Goal: Task Accomplishment & Management: Use online tool/utility

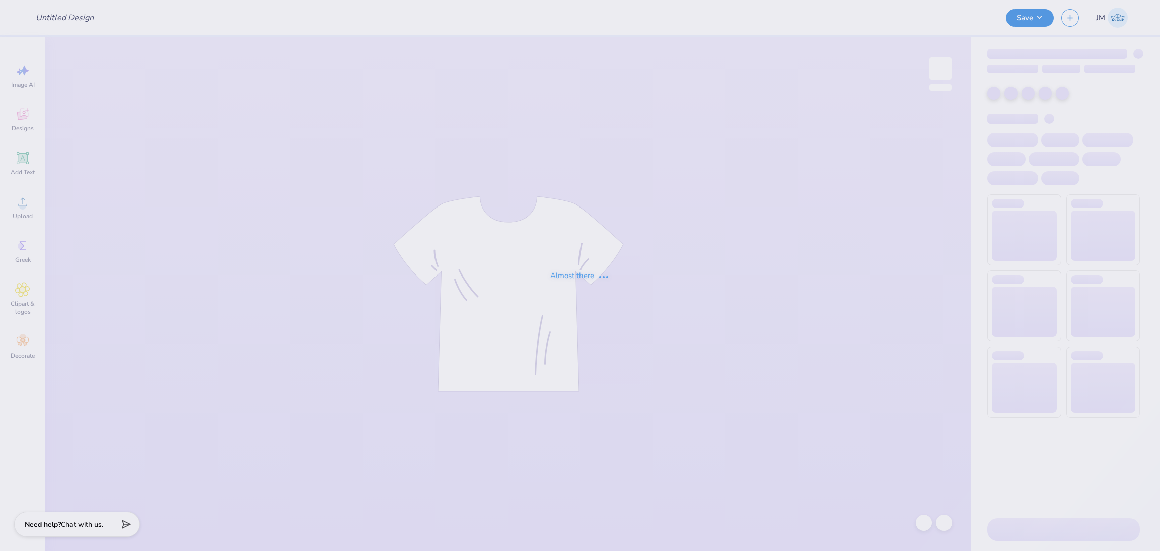
type input "Phi Mu Heavyweight Fall Set 2025"
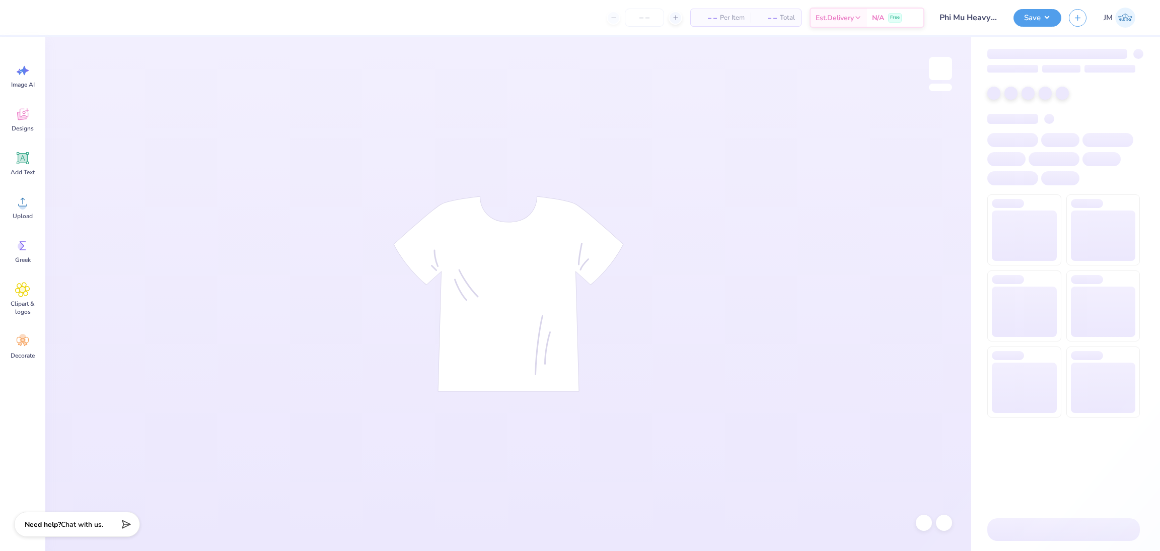
type input "36"
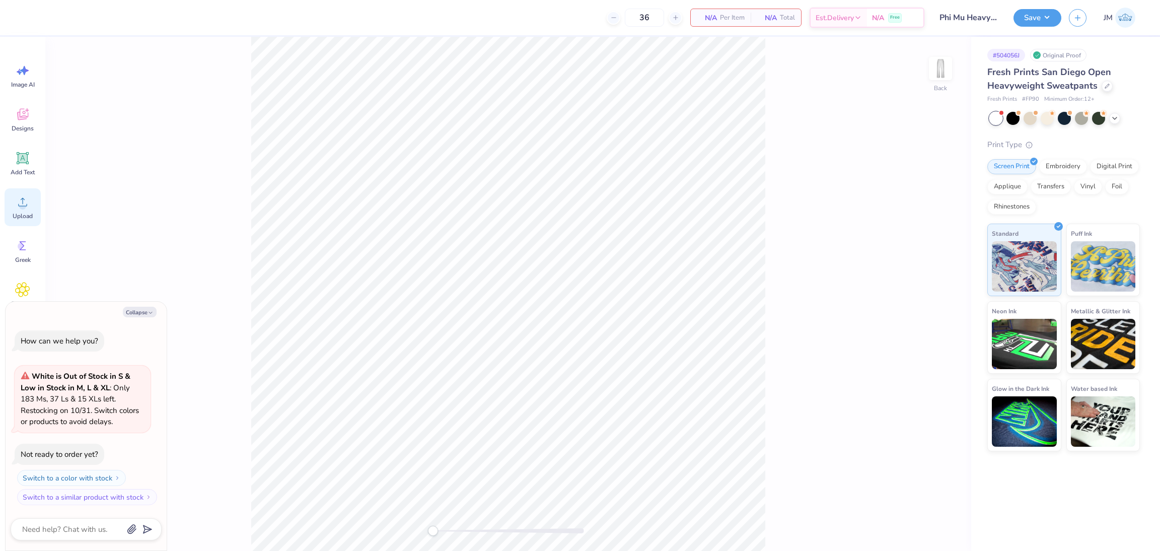
drag, startPoint x: 25, startPoint y: 211, endPoint x: 40, endPoint y: 211, distance: 14.6
click at [25, 212] on span "Upload" at bounding box center [23, 216] width 20 height 8
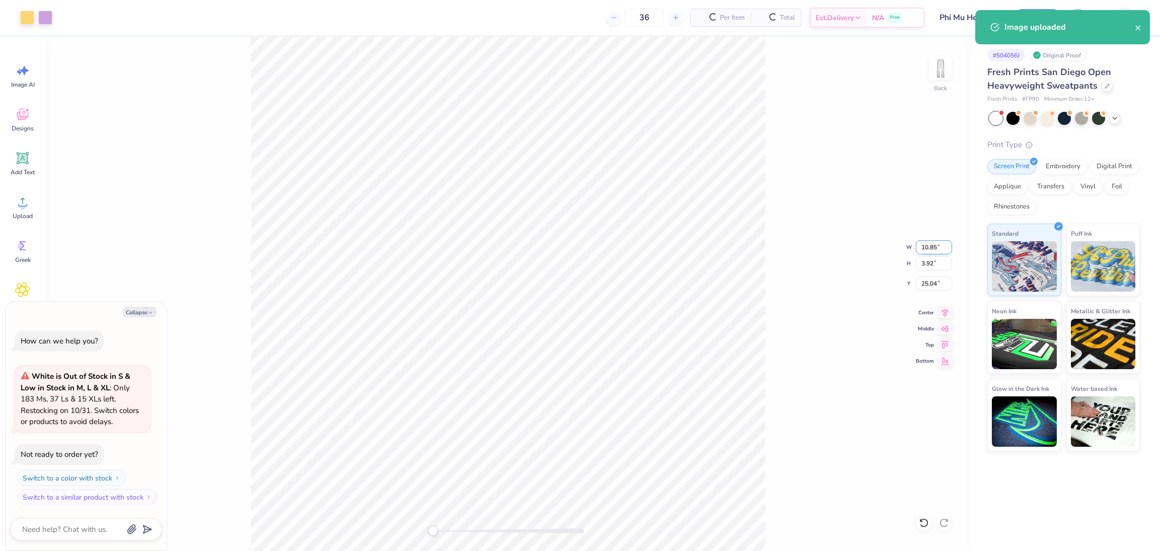
click at [926, 249] on input "10.85" at bounding box center [934, 247] width 36 height 14
type textarea "x"
click at [926, 249] on input "10.85" at bounding box center [934, 247] width 36 height 14
type input "5"
type textarea "x"
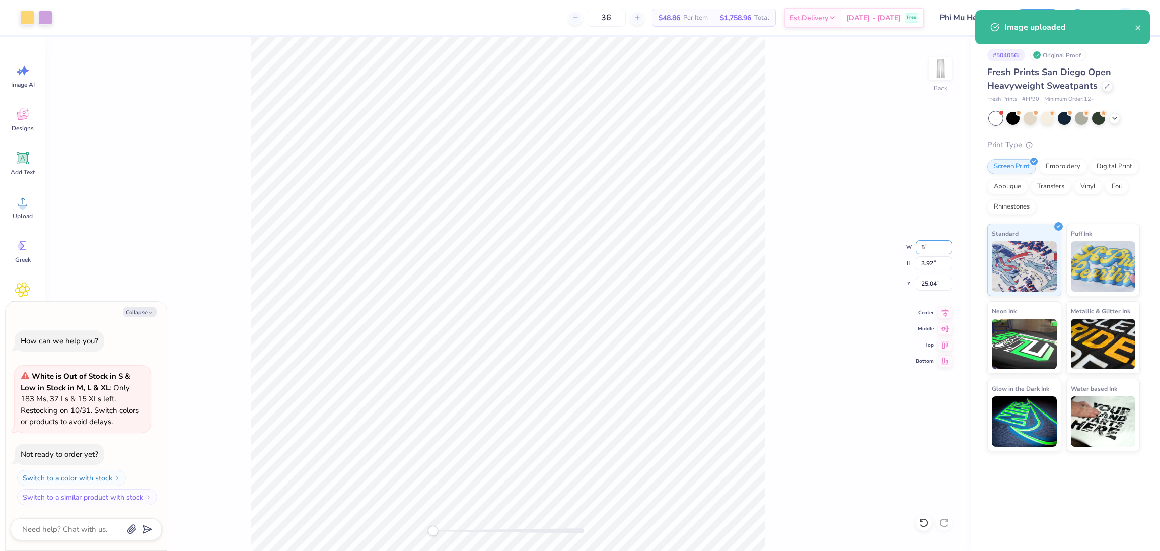
type input "5.00"
type input "1.81"
type input "26.10"
click at [925, 246] on input "5.00" at bounding box center [934, 247] width 36 height 14
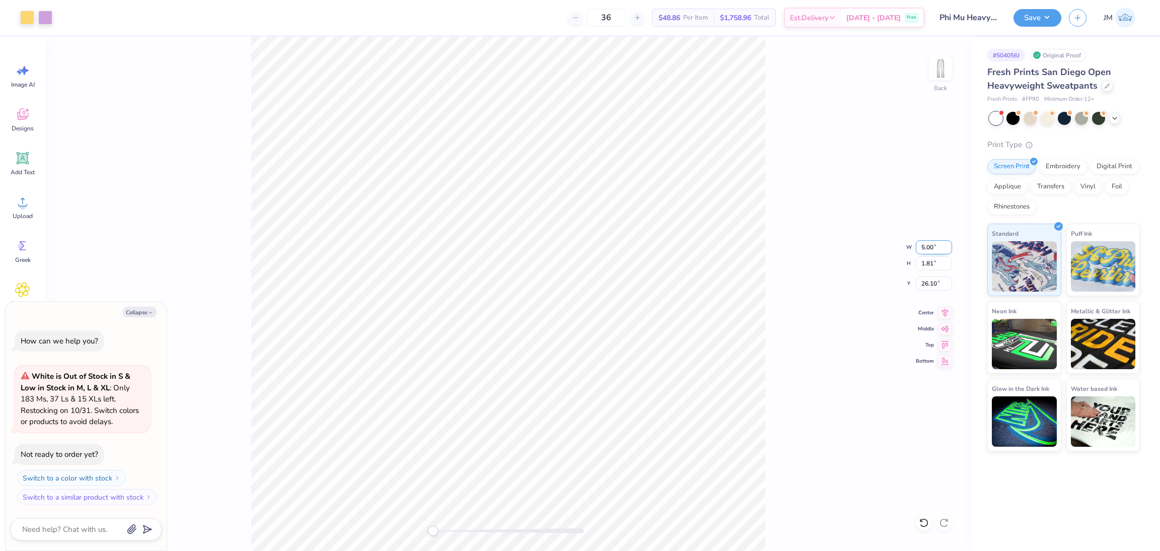
click at [925, 246] on input "5.00" at bounding box center [934, 247] width 36 height 14
type input "6"
type textarea "x"
type input "6.00"
type input "2.17"
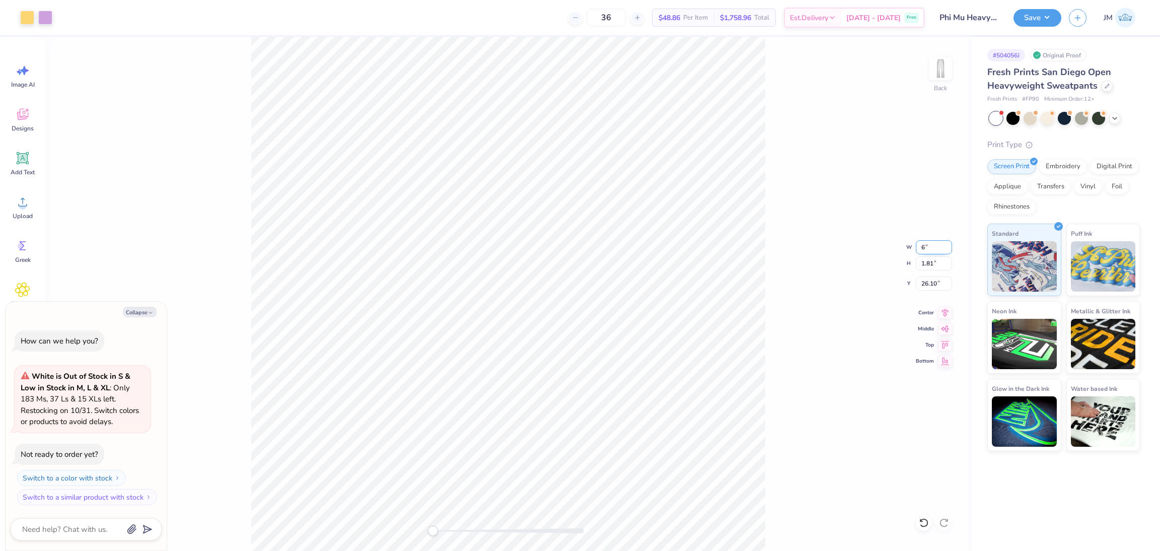
type input "25.91"
type textarea "x"
click at [926, 288] on input "25.91" at bounding box center [934, 283] width 36 height 14
type input "2"
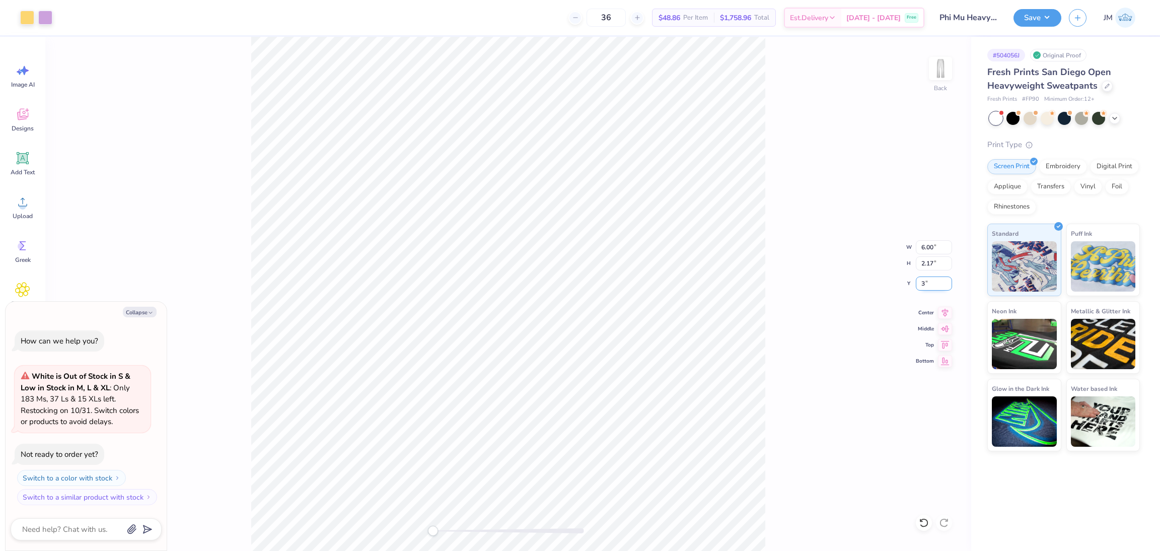
type input "3"
click at [25, 205] on circle at bounding box center [22, 205] width 7 height 7
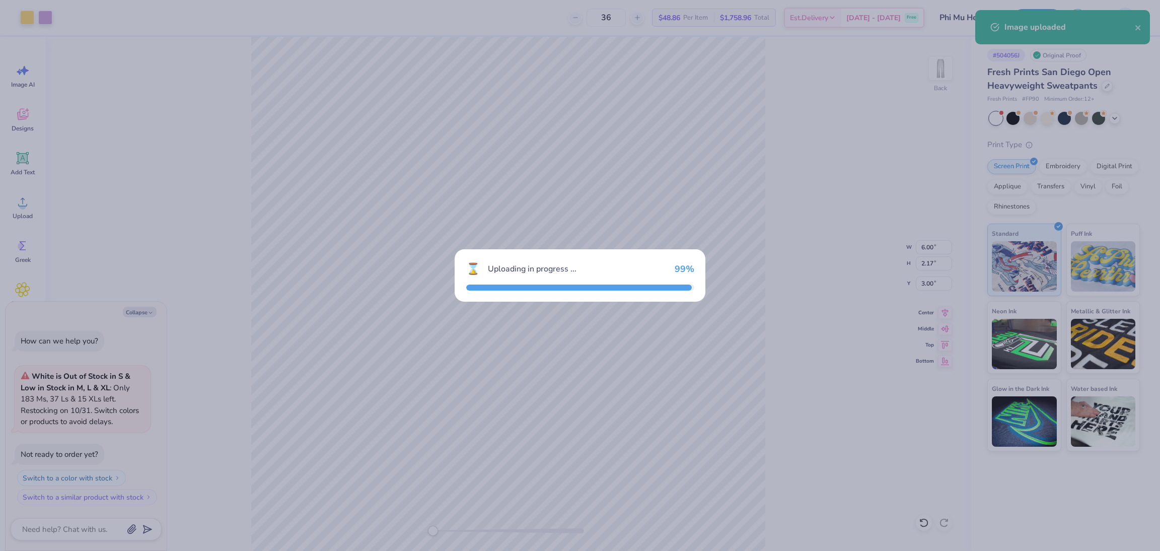
type textarea "x"
type input "4.61"
type input "18.00"
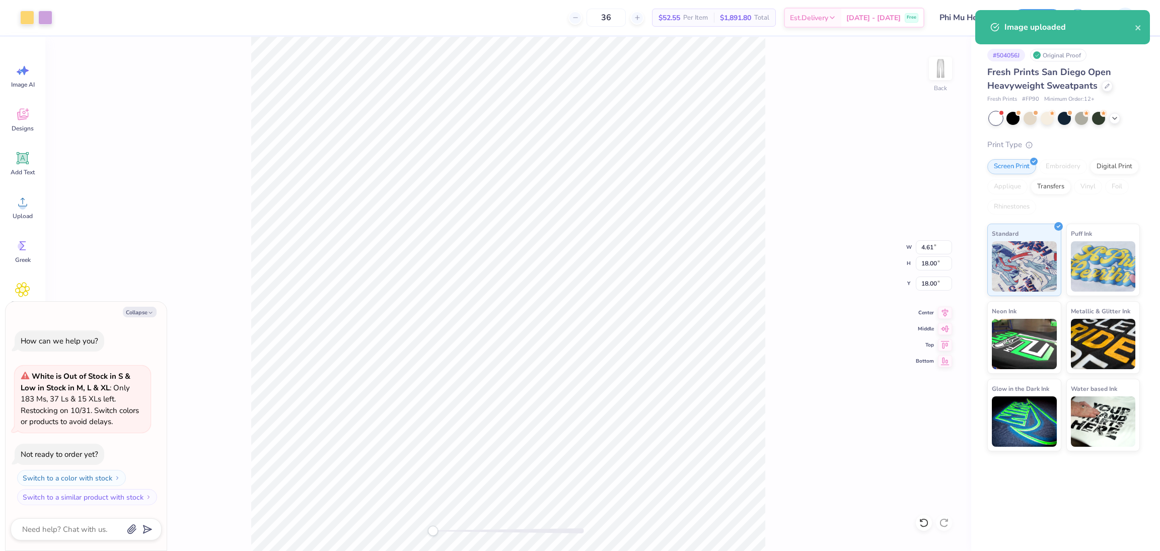
click at [931, 291] on div "Back W 4.61 4.61 " H 18.00 18.00 " Y 18.00 18.00 " Center Middle Top Bottom" at bounding box center [508, 294] width 926 height 514
click at [929, 285] on div "Back" at bounding box center [508, 294] width 926 height 514
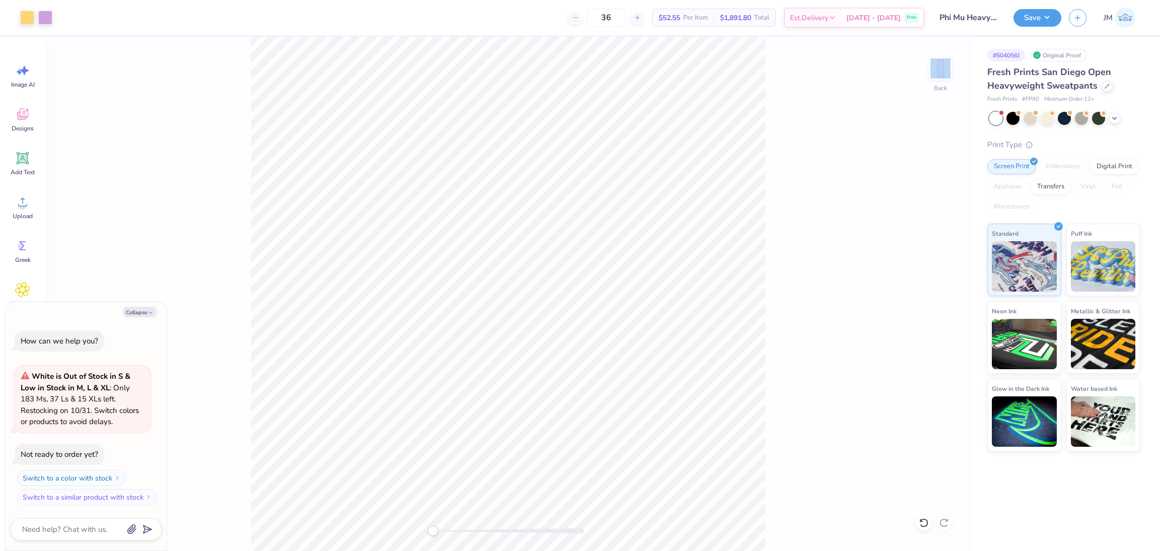
type textarea "x"
click at [924, 282] on input "18.00" at bounding box center [934, 283] width 36 height 14
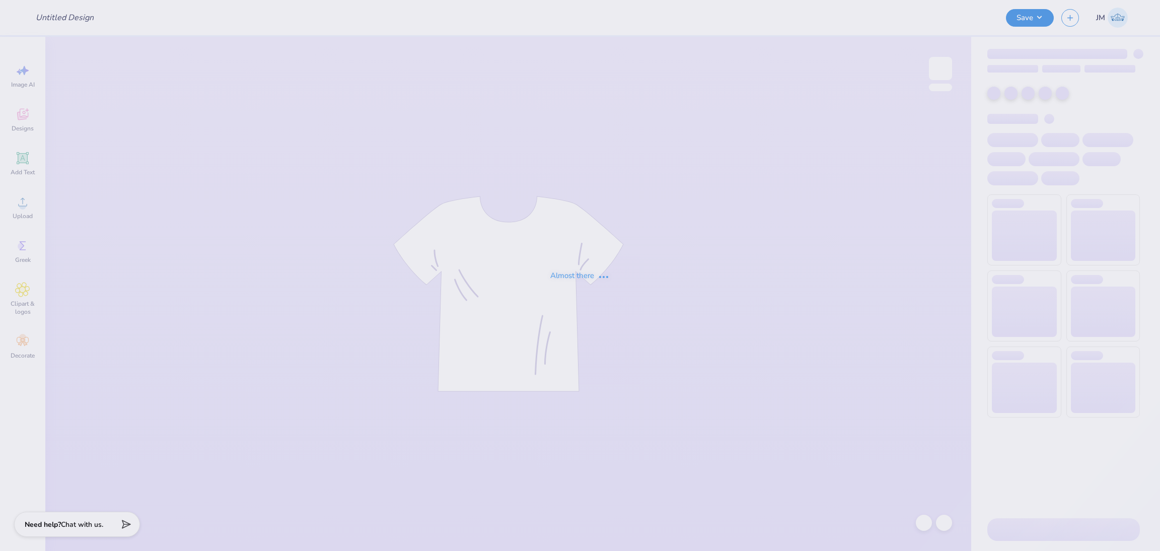
type input "Phi Mu Heavyweight Fall Set 2025"
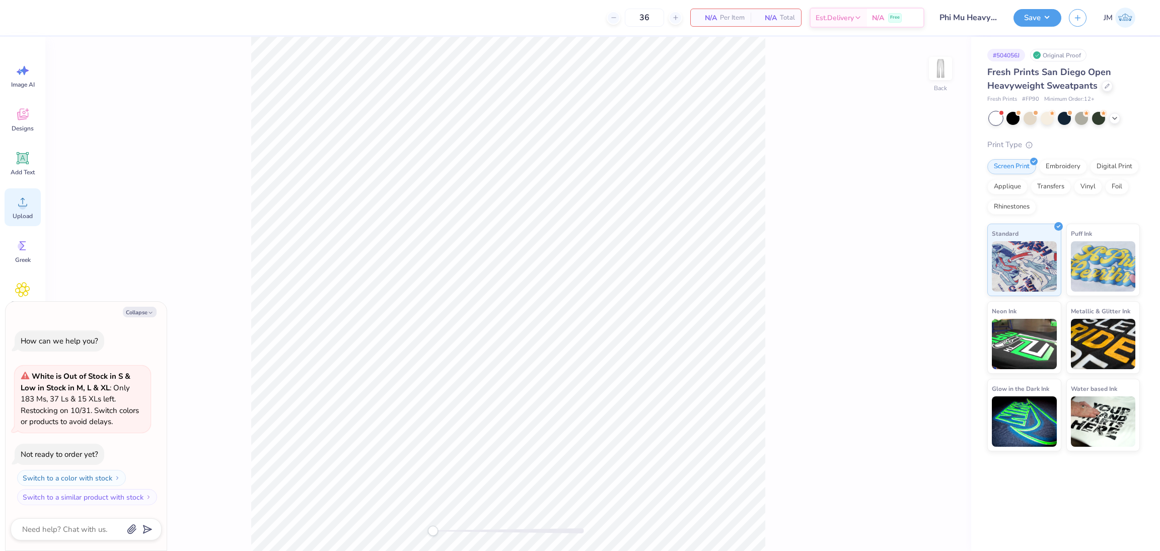
click at [26, 202] on icon at bounding box center [22, 201] width 15 height 15
click at [26, 198] on icon at bounding box center [22, 201] width 15 height 15
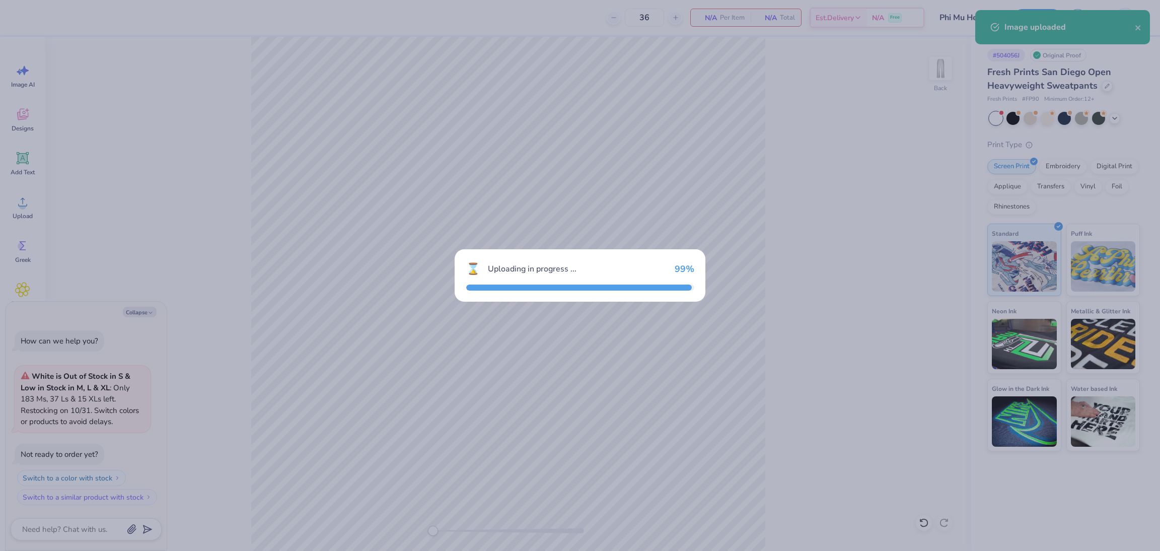
type textarea "x"
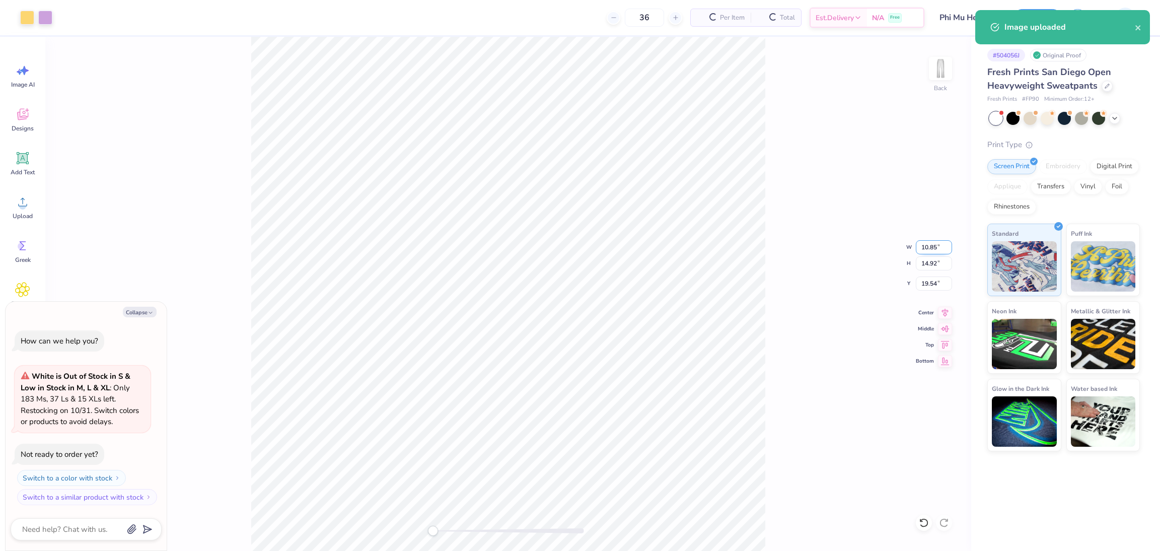
click at [924, 248] on input "10.85" at bounding box center [934, 247] width 36 height 14
type input "3"
type textarea "x"
type input "3.5"
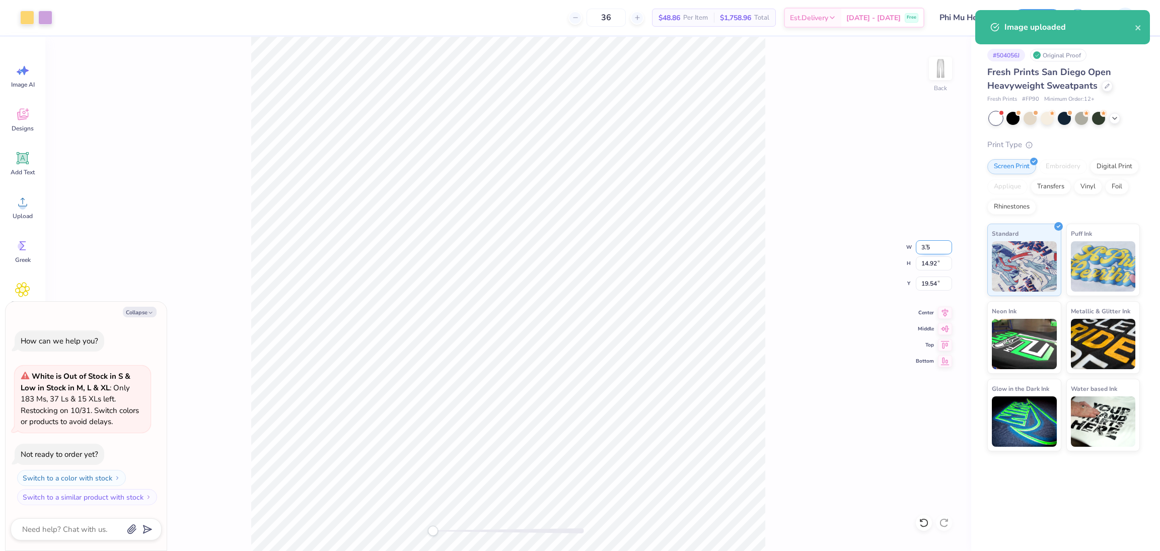
type textarea "x"
type input "3.50"
type input "4.82"
type input "24.59"
click at [919, 246] on input "3.50" at bounding box center [934, 247] width 36 height 14
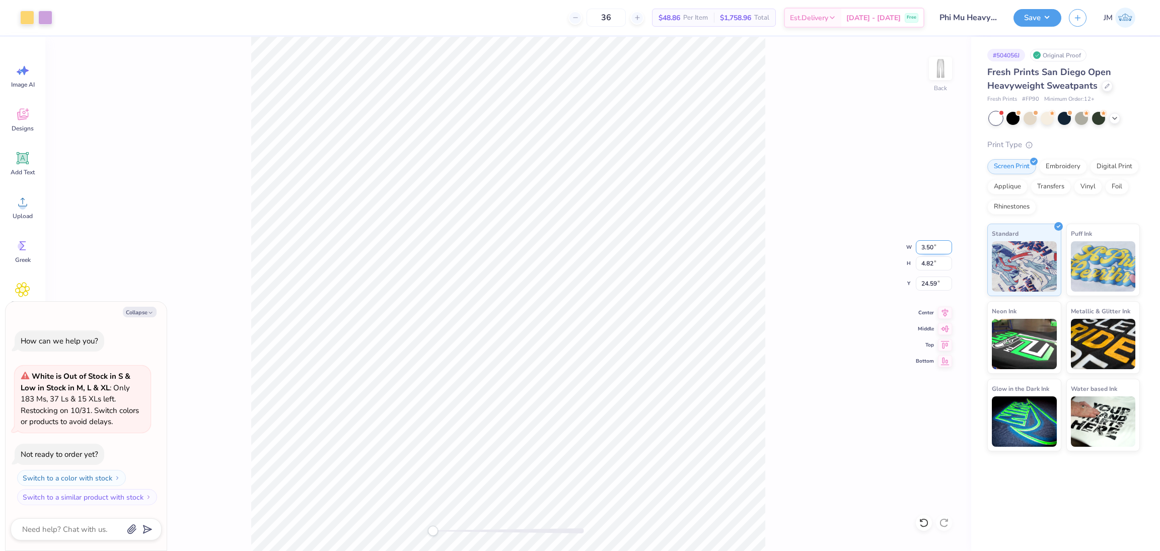
click at [918, 246] on input "3.50" at bounding box center [934, 247] width 36 height 14
type input "5"
type textarea "x"
type input "5.00"
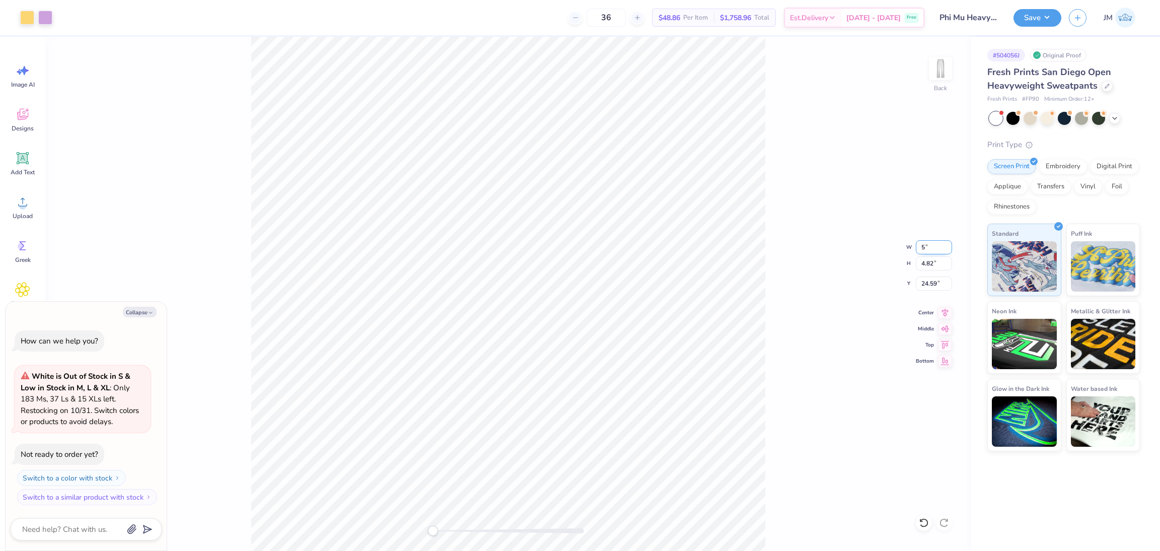
type input "6.88"
type input "23.56"
click at [919, 246] on input "5.00" at bounding box center [934, 247] width 36 height 14
type input "6"
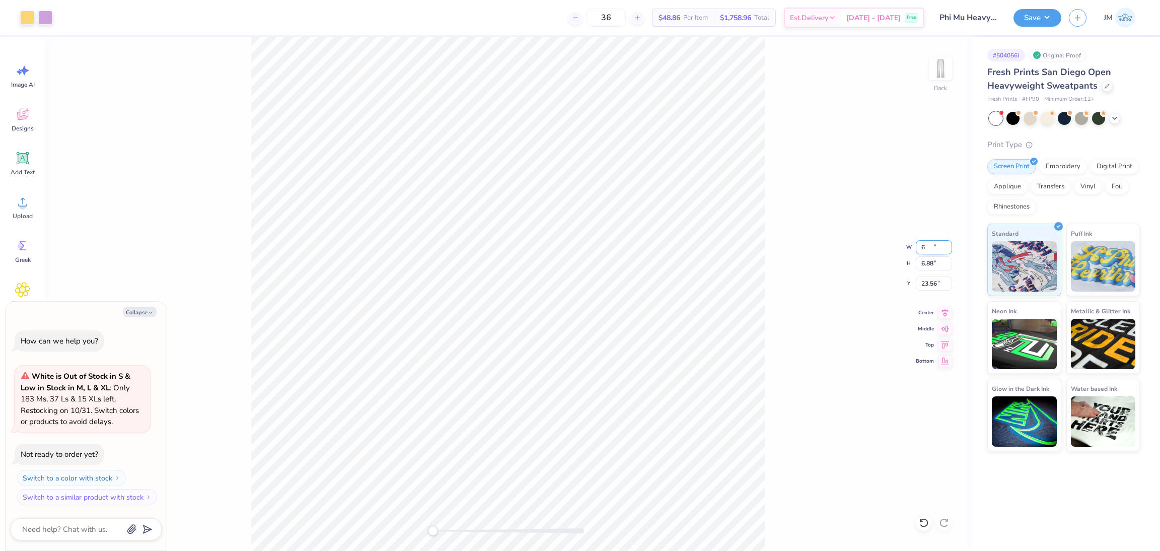
type textarea "x"
type input "6.00"
type input "8.25"
type input "22.87"
click at [922, 291] on div "Back W 6.00 6.00 " H 8.25 8.25 " Y 22.87 22.87 " Center Middle Top Bottom" at bounding box center [508, 294] width 926 height 514
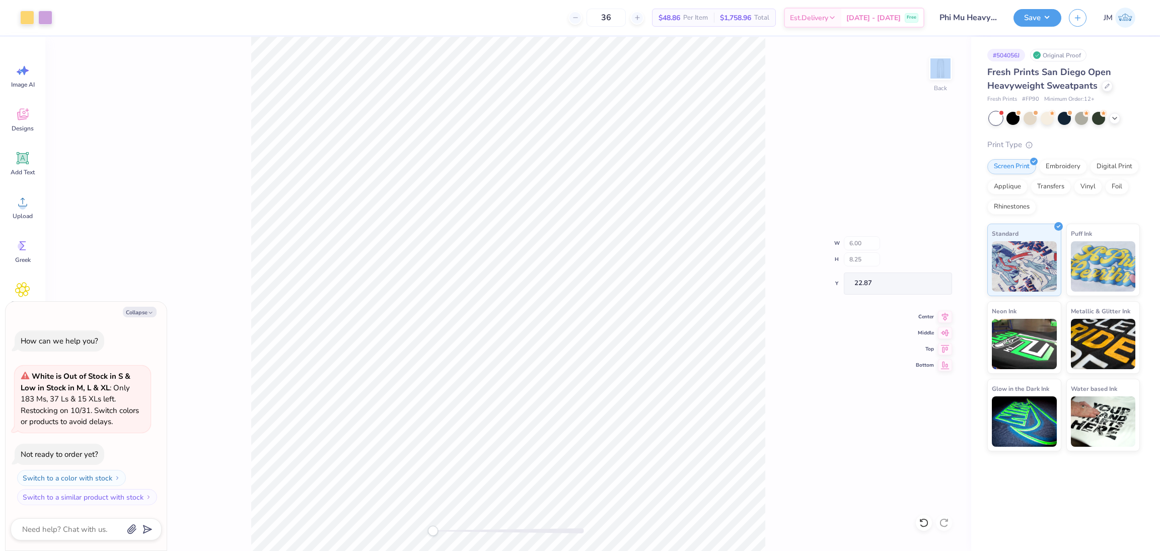
click at [922, 291] on div "Back W 6.00 H 8.25 Y 22.87 Center Middle Top Bottom" at bounding box center [508, 294] width 926 height 514
type textarea "x"
click at [922, 283] on input "22.87" at bounding box center [934, 283] width 36 height 14
type input "3"
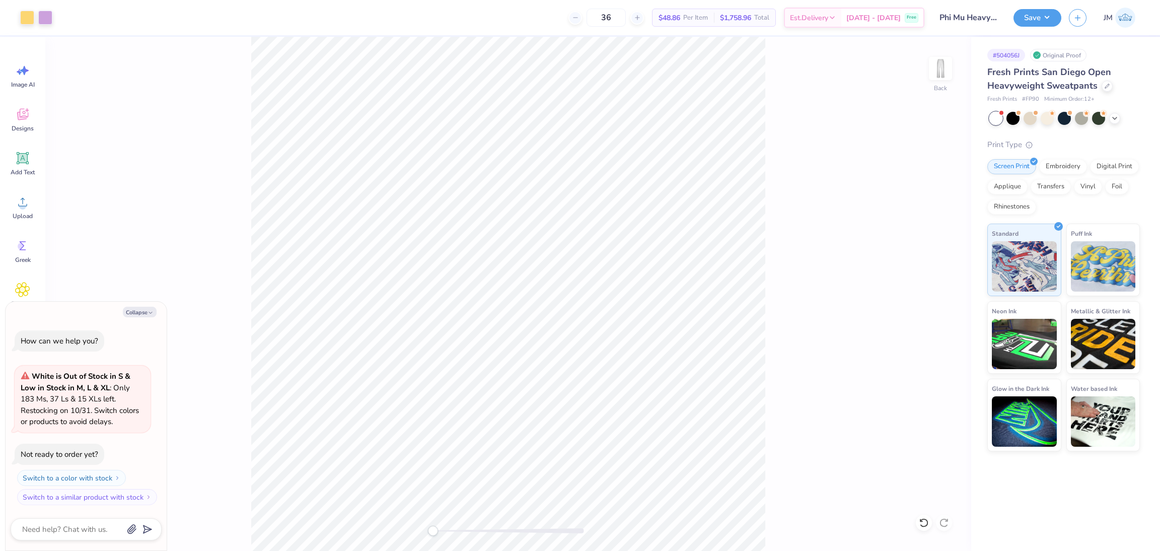
click at [1042, 7] on div "Save JM" at bounding box center [1086, 17] width 146 height 35
click at [1041, 21] on button "Save" at bounding box center [1037, 17] width 48 height 18
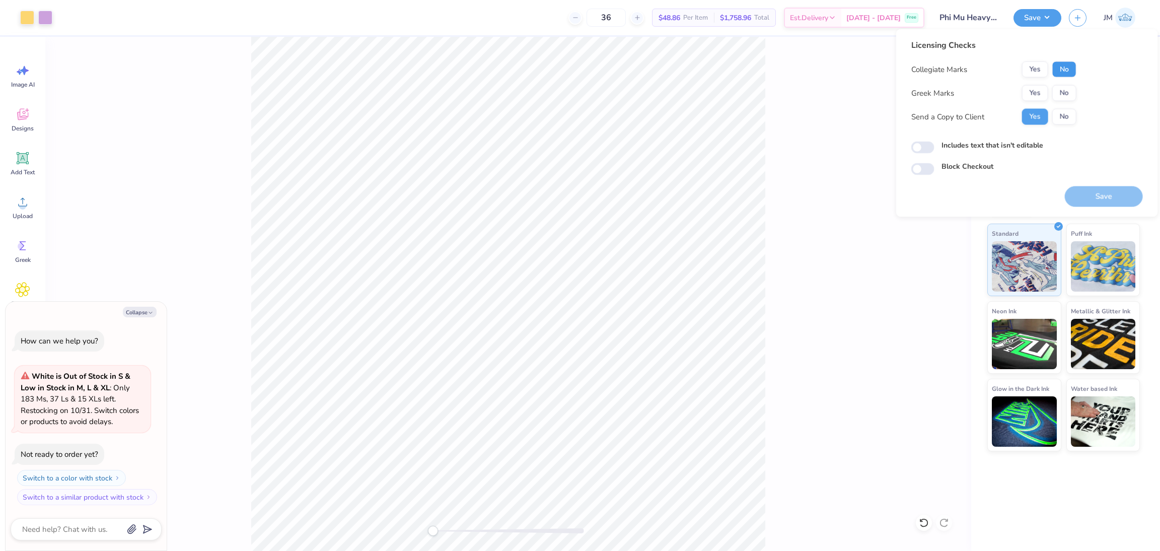
click at [1061, 72] on button "No" at bounding box center [1064, 69] width 24 height 16
click at [1033, 91] on button "Yes" at bounding box center [1035, 93] width 26 height 16
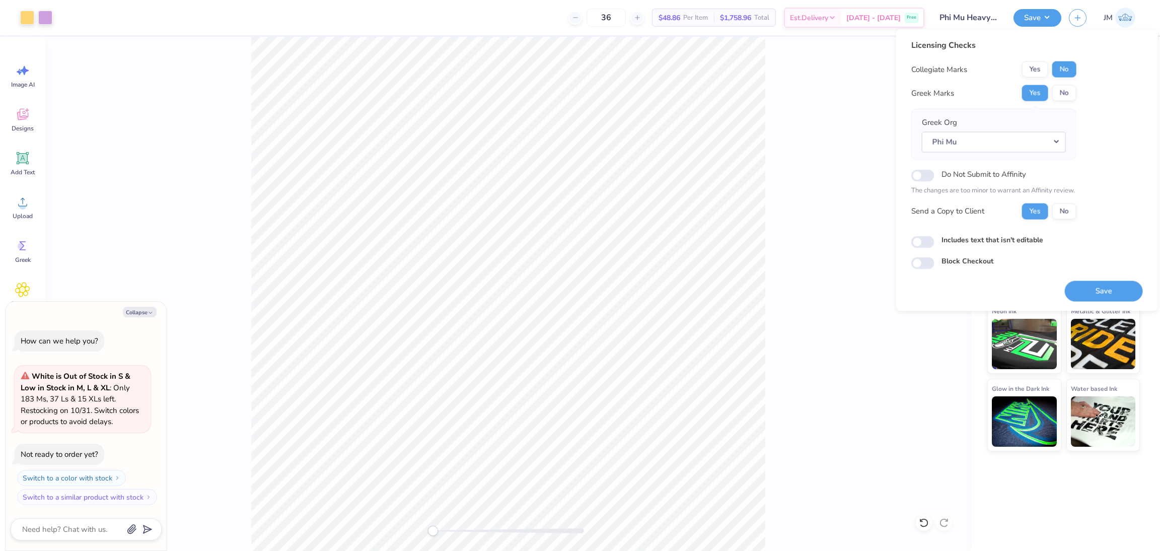
click at [1106, 288] on button "Save" at bounding box center [1104, 290] width 78 height 21
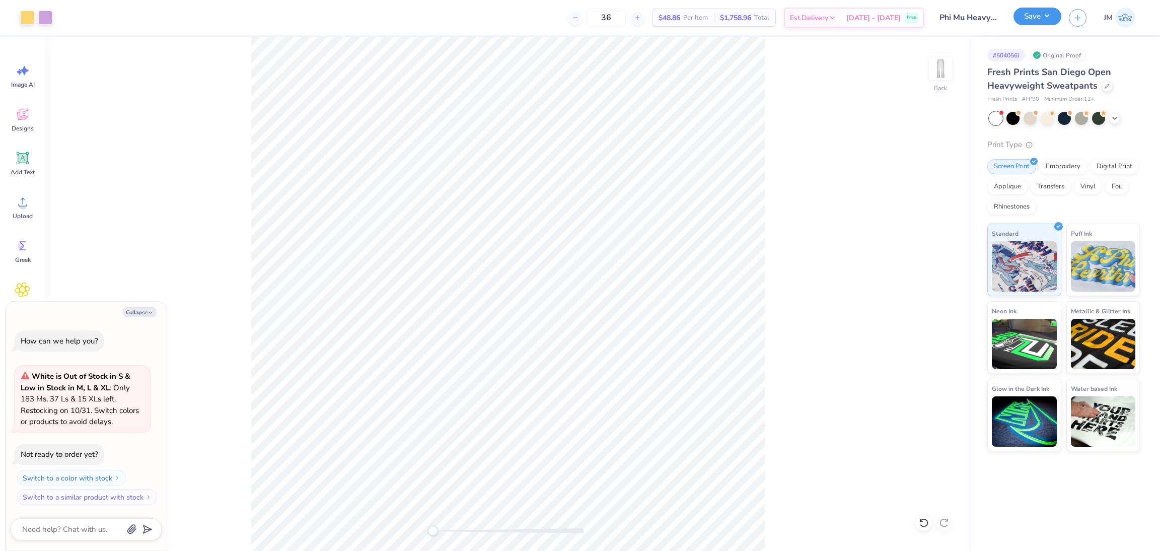
click at [1049, 14] on button "Save" at bounding box center [1037, 17] width 48 height 18
type textarea "x"
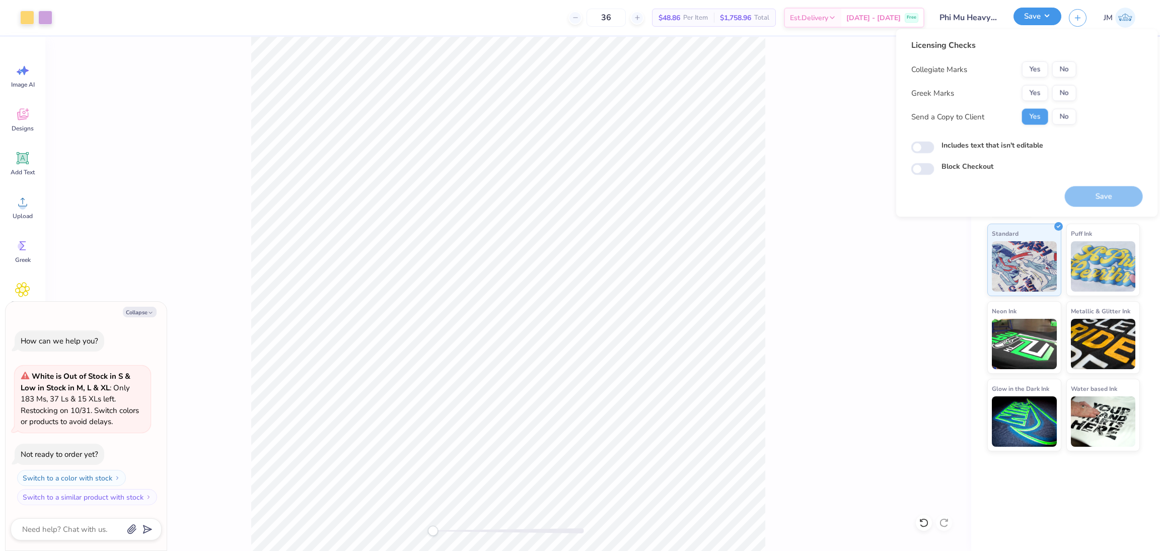
click at [1049, 15] on button "Save" at bounding box center [1037, 17] width 48 height 18
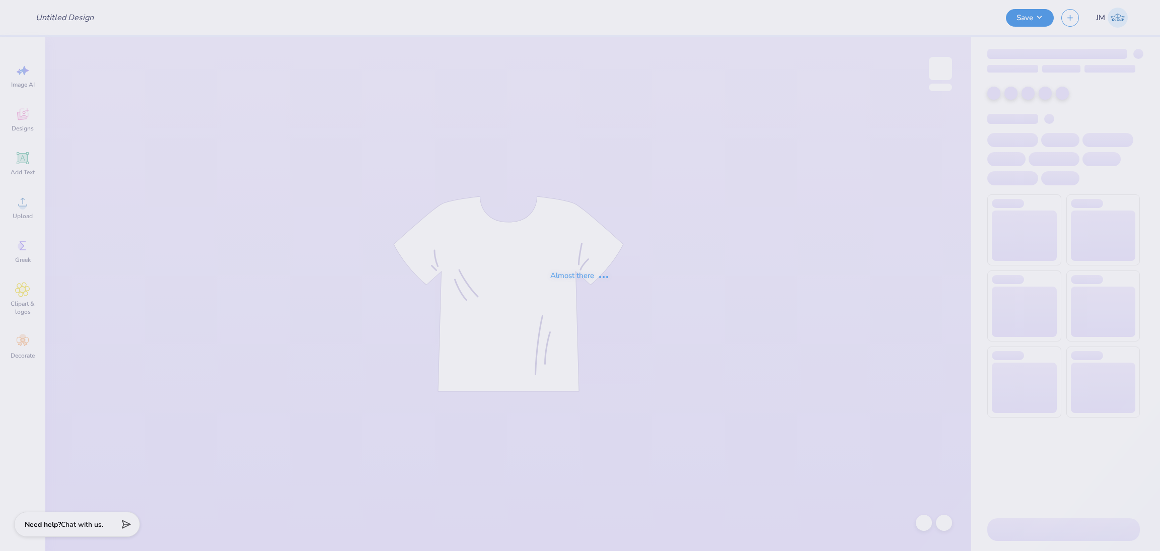
type input "Phi Mu Heavyweight Fall Set 2025"
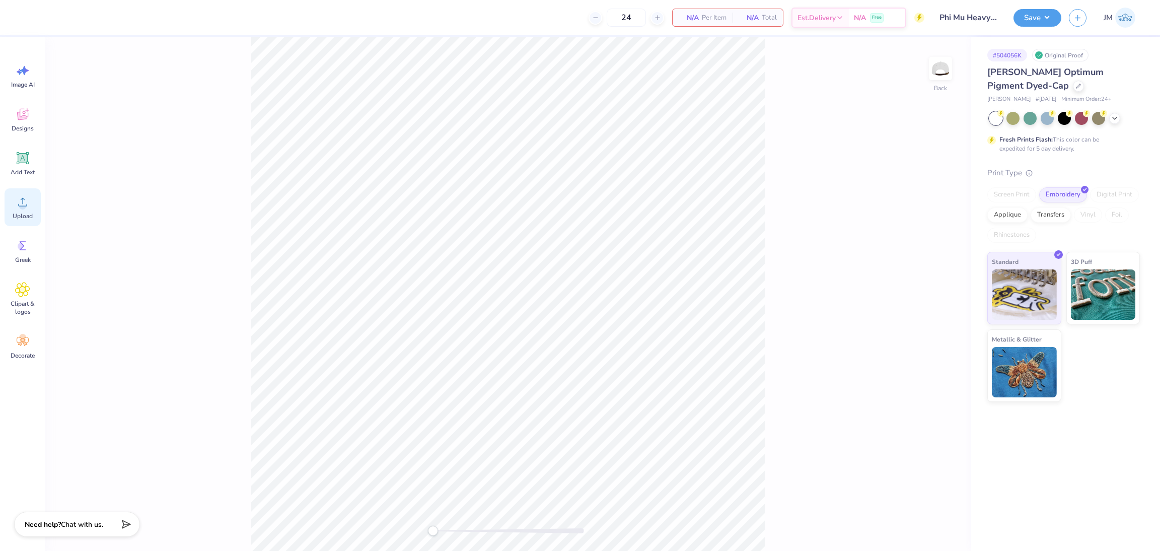
click at [22, 214] on span "Upload" at bounding box center [23, 216] width 20 height 8
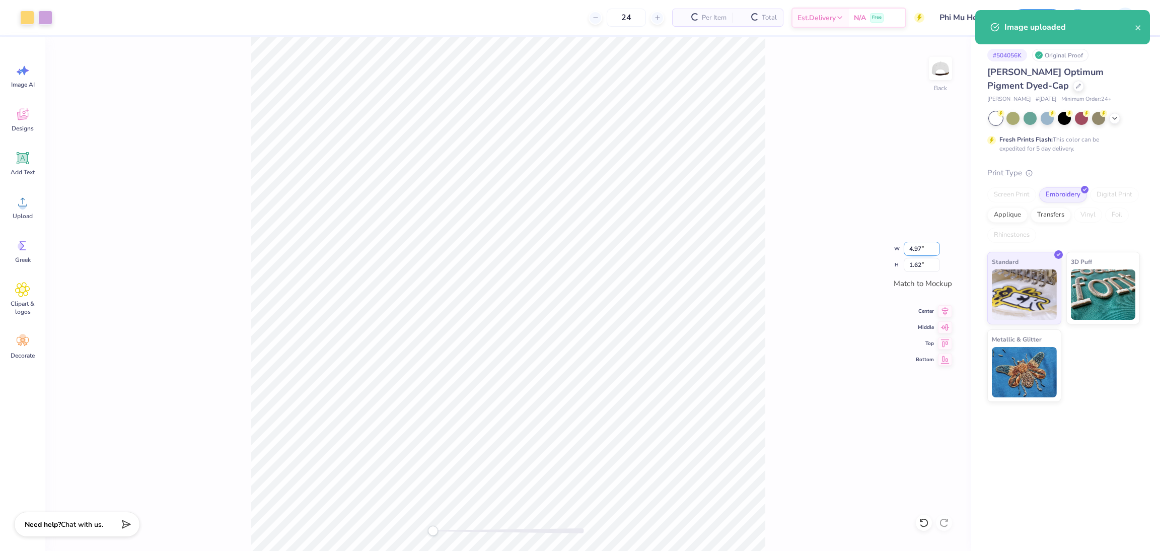
click at [914, 246] on input "4.97" at bounding box center [921, 249] width 36 height 14
type input "4.99"
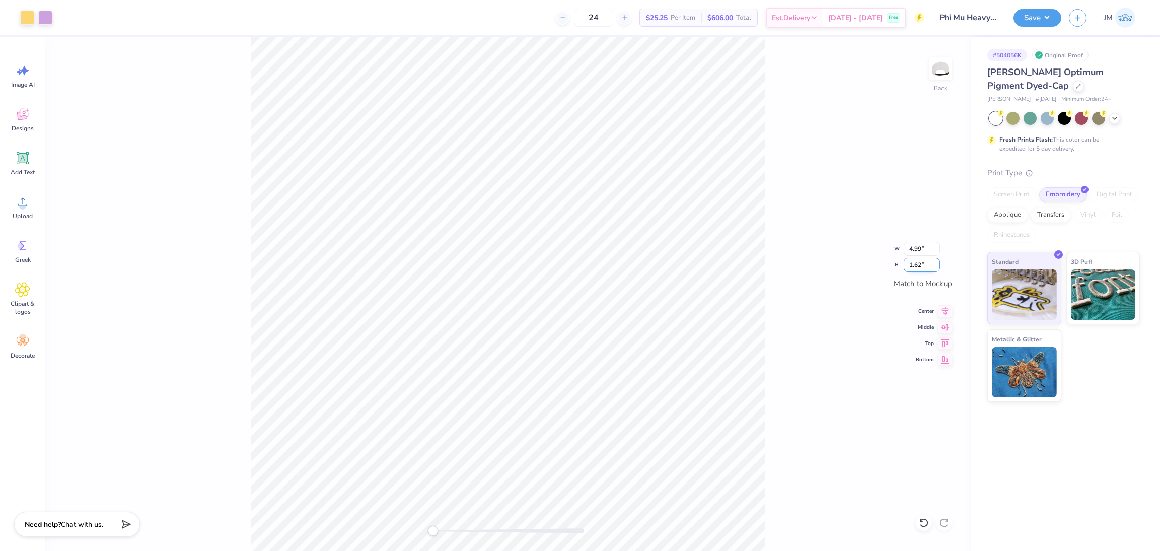
click at [919, 266] on input "1.62" at bounding box center [921, 265] width 36 height 14
click at [914, 249] on input "4.99" at bounding box center [921, 249] width 36 height 14
type input "5"
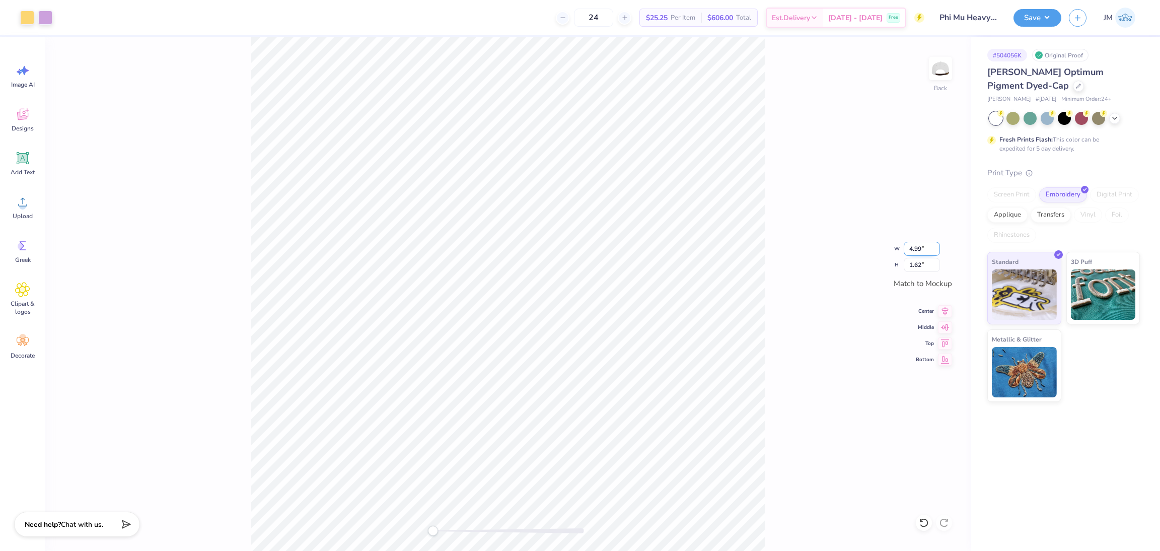
click at [914, 248] on input "4.99" at bounding box center [921, 249] width 36 height 14
type input "4.00"
type input "1.30"
click at [911, 246] on input "4.00" at bounding box center [921, 249] width 36 height 14
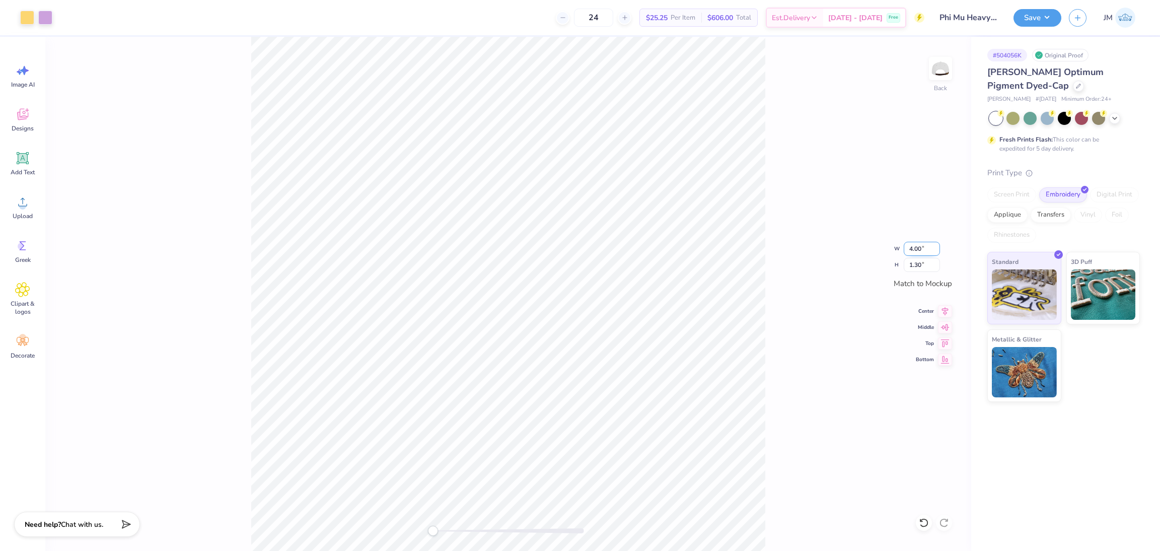
click at [911, 247] on input "4.00" at bounding box center [921, 249] width 36 height 14
type input "4.99"
type input "1.62"
click at [776, 290] on div "Back W 4.99 4.99 " H 1.62 1.62 " Match to Mockup Center Middle Top Bottom" at bounding box center [508, 294] width 926 height 514
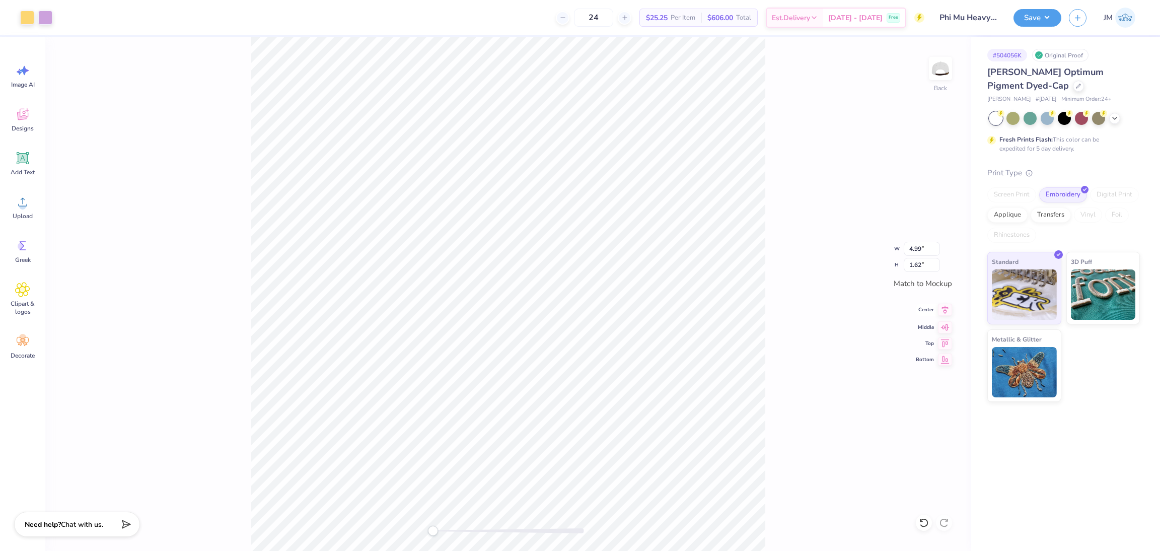
click at [943, 308] on icon at bounding box center [945, 310] width 14 height 12
click at [949, 328] on icon at bounding box center [945, 326] width 14 height 12
click at [943, 316] on div "Back W 4.99 4.99 " H 1.62 1.62 " Match to Mockup Center Middle Top Bottom" at bounding box center [508, 294] width 926 height 514
click at [1029, 17] on button "Save" at bounding box center [1037, 17] width 48 height 18
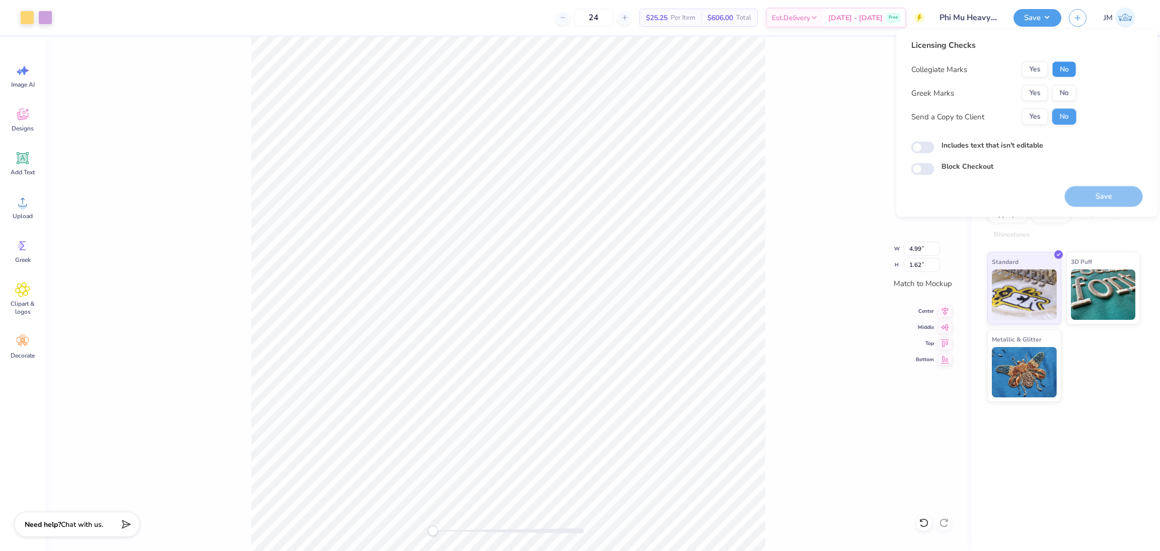
click at [1062, 68] on button "No" at bounding box center [1064, 69] width 24 height 16
click at [1038, 86] on button "Yes" at bounding box center [1035, 93] width 26 height 16
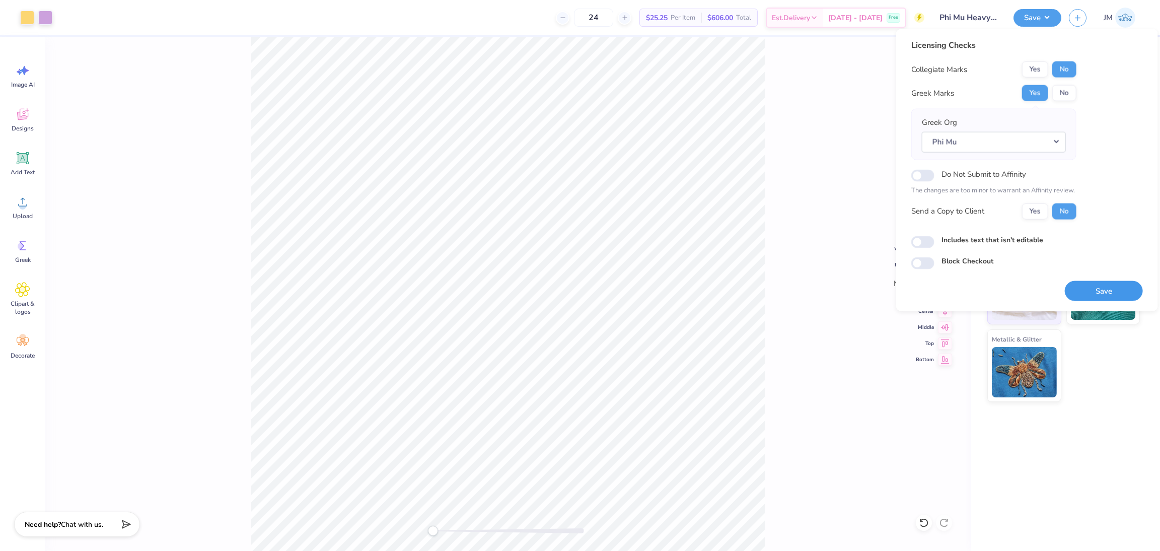
click at [1098, 290] on button "Save" at bounding box center [1104, 290] width 78 height 21
